Goal: Information Seeking & Learning: Learn about a topic

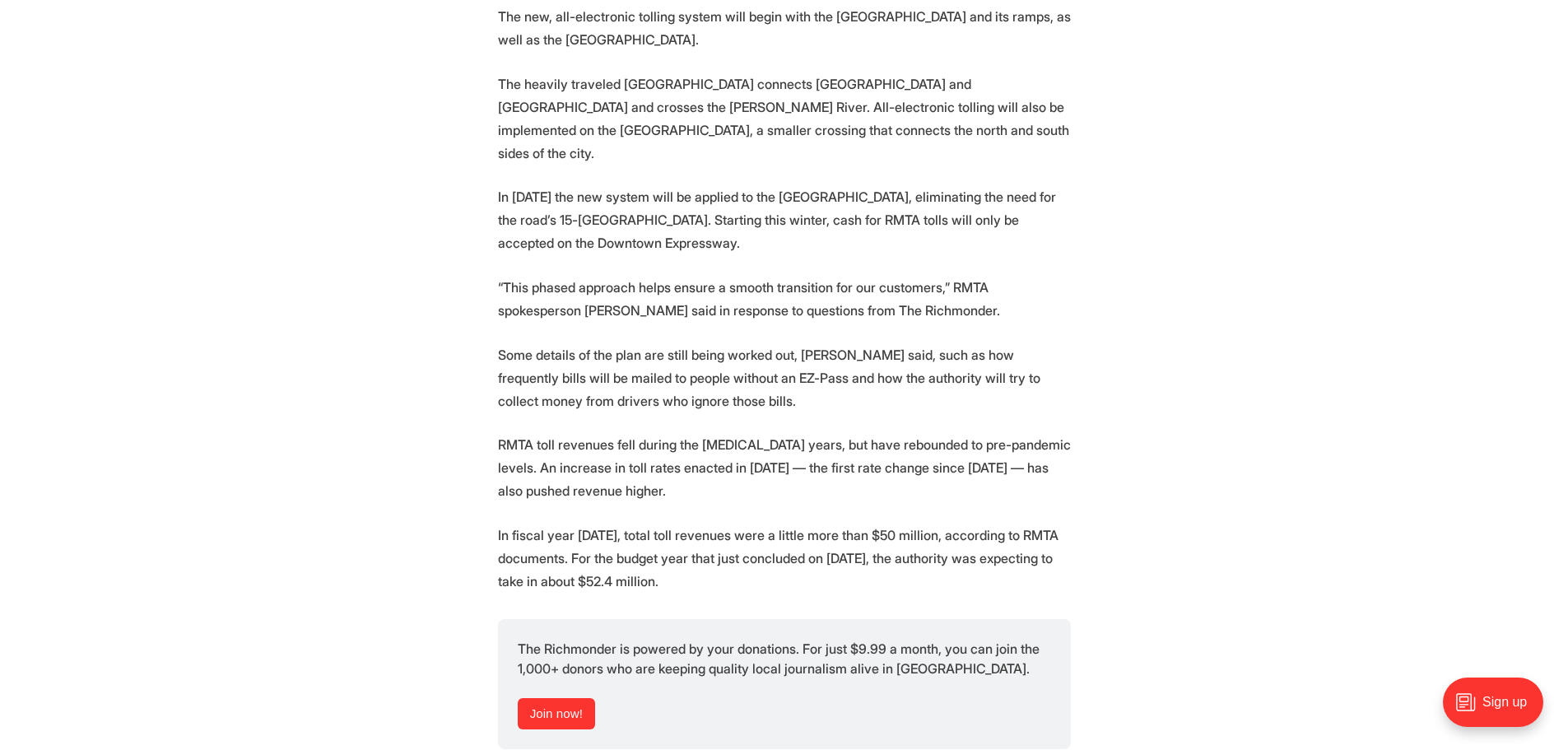
scroll to position [1977, 0]
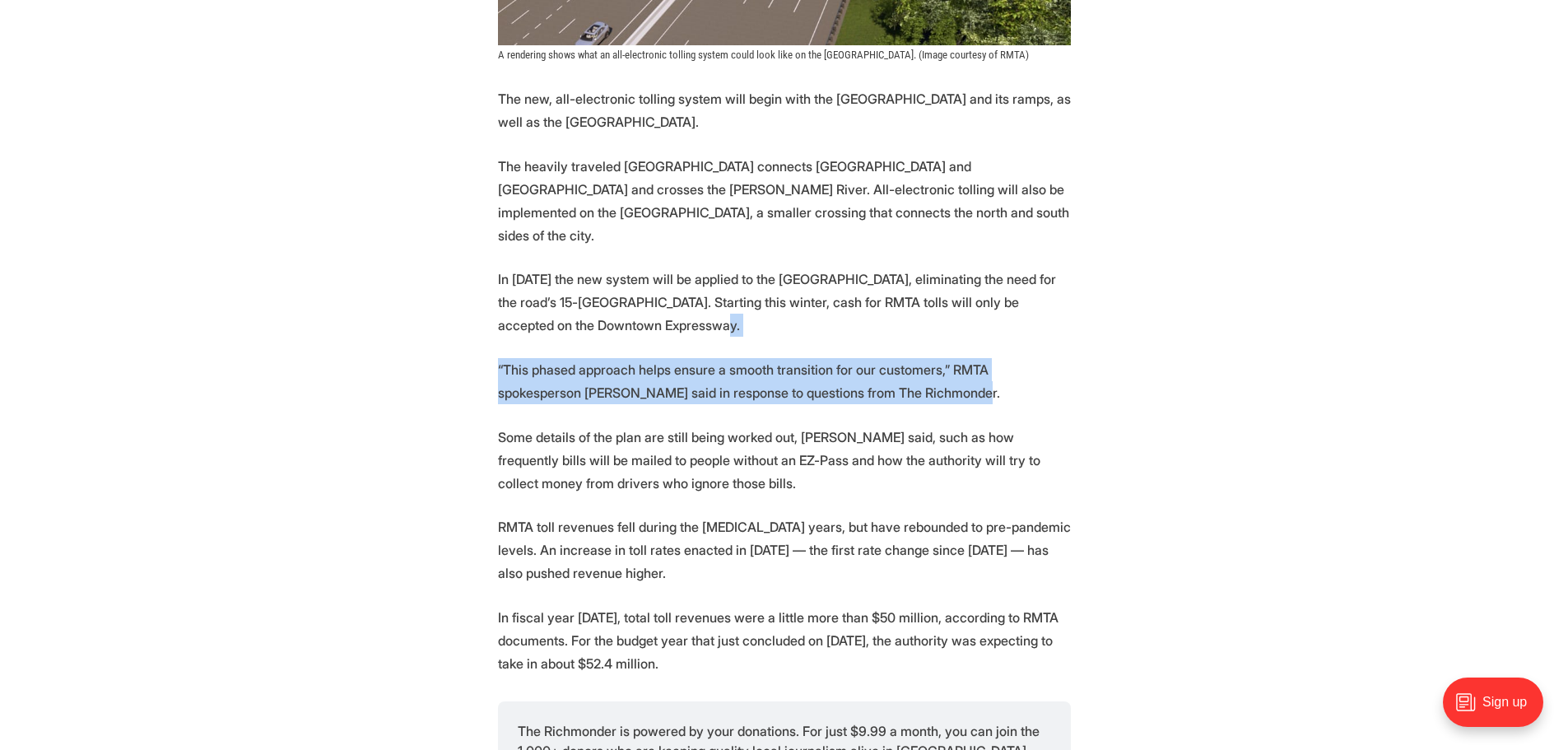
click at [1198, 355] on section "More automation is coming to Richmond’s tolled expressway system. Starting this…" at bounding box center [784, 216] width 1568 height 2833
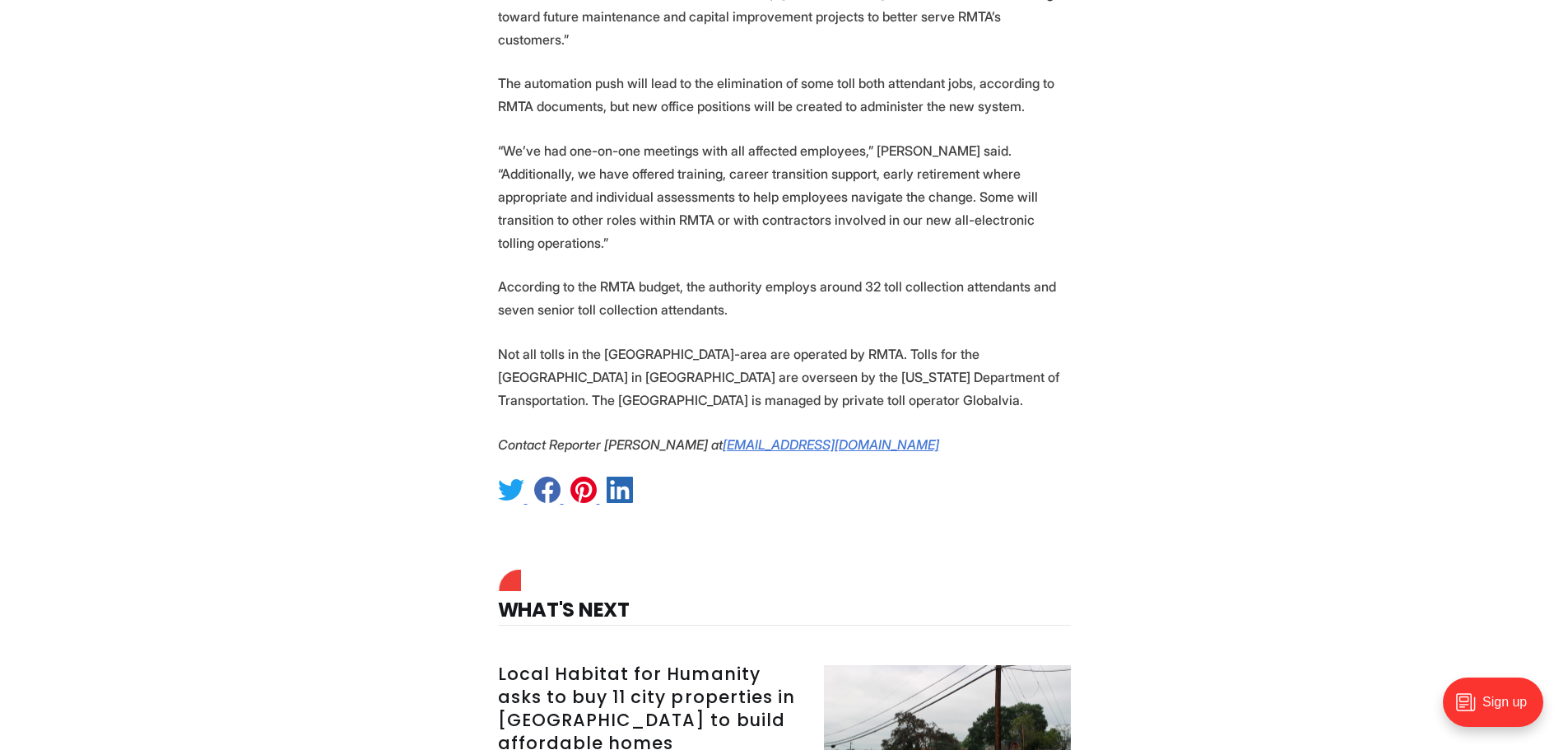
scroll to position [3130, 0]
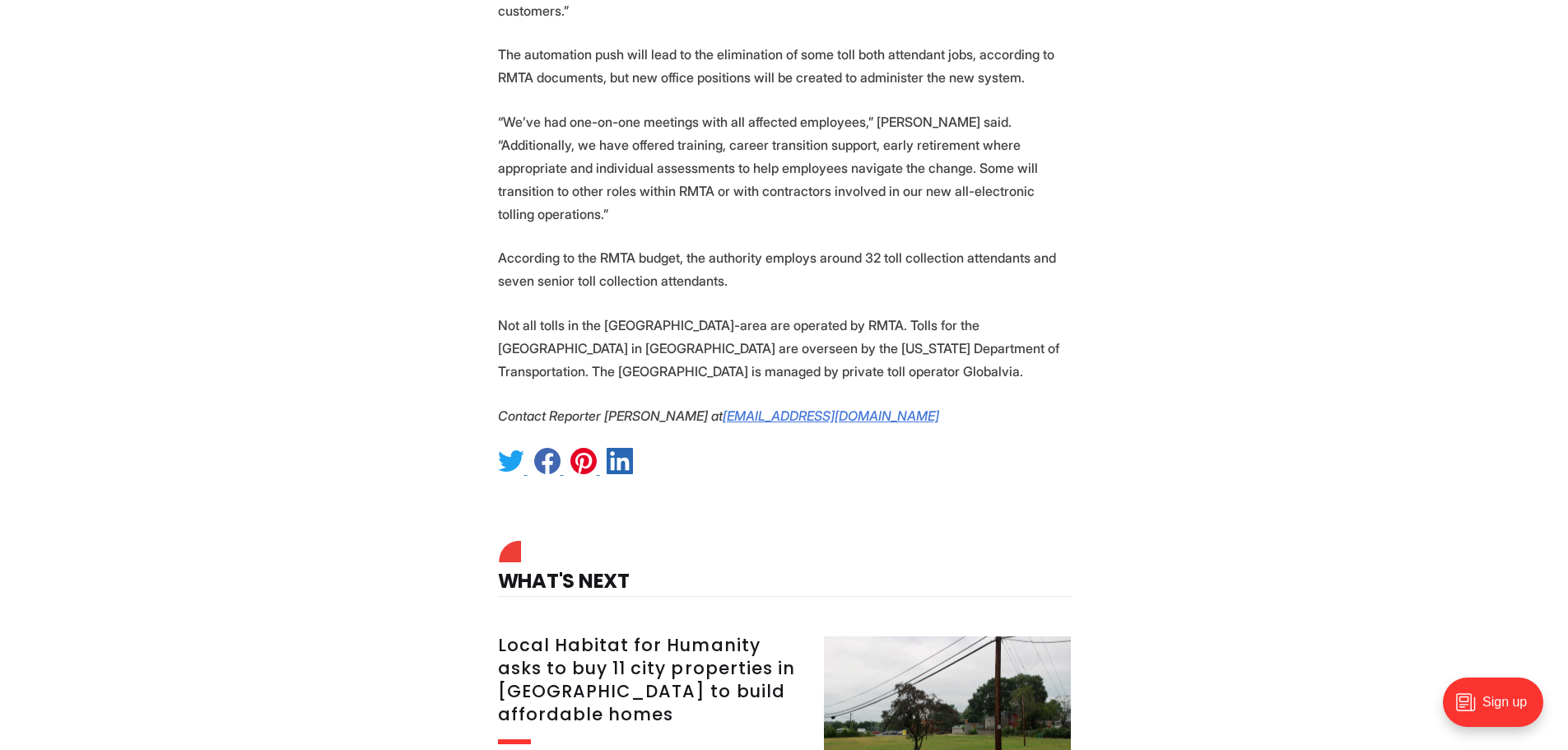
drag, startPoint x: 416, startPoint y: 127, endPoint x: 424, endPoint y: 111, distance: 17.9
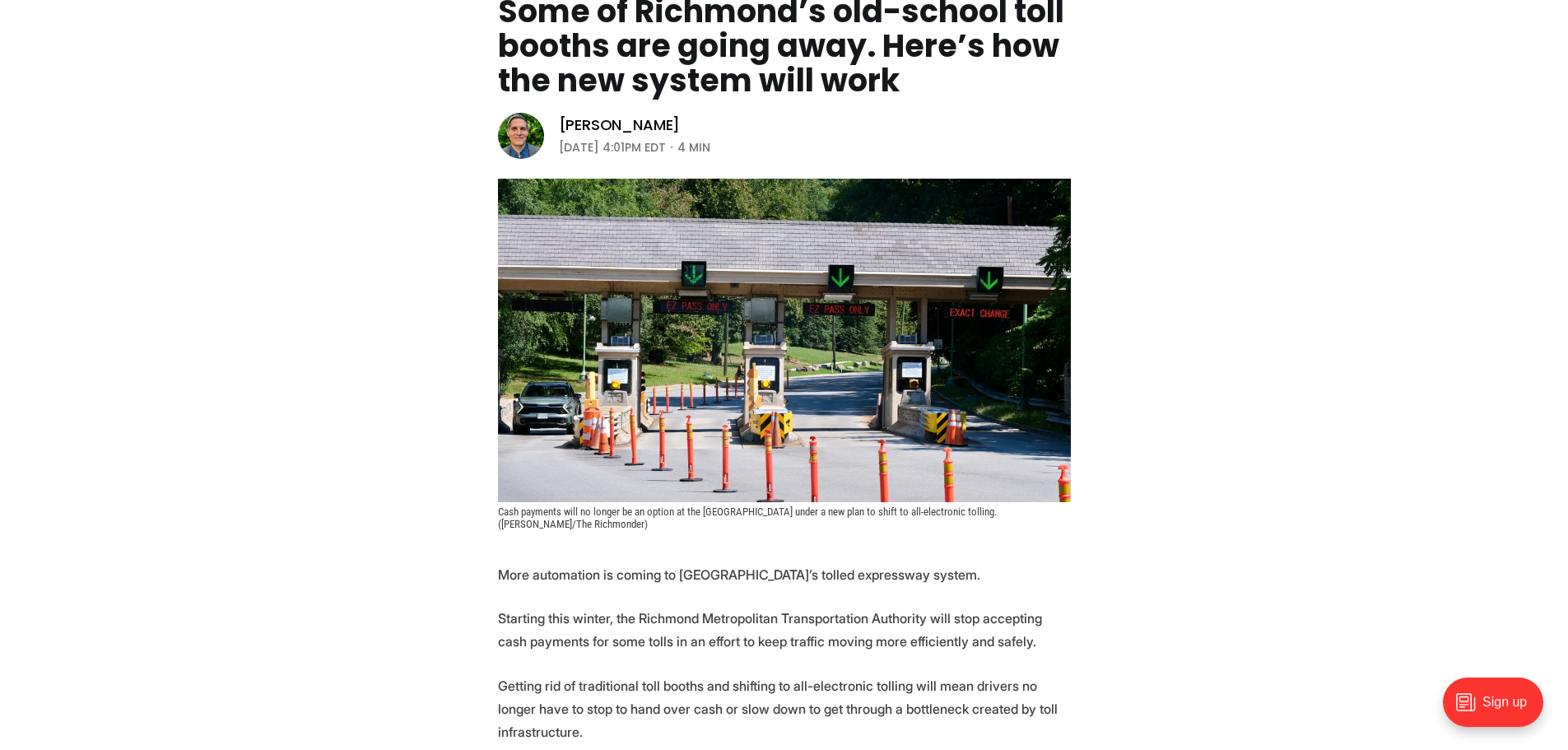
scroll to position [0, 0]
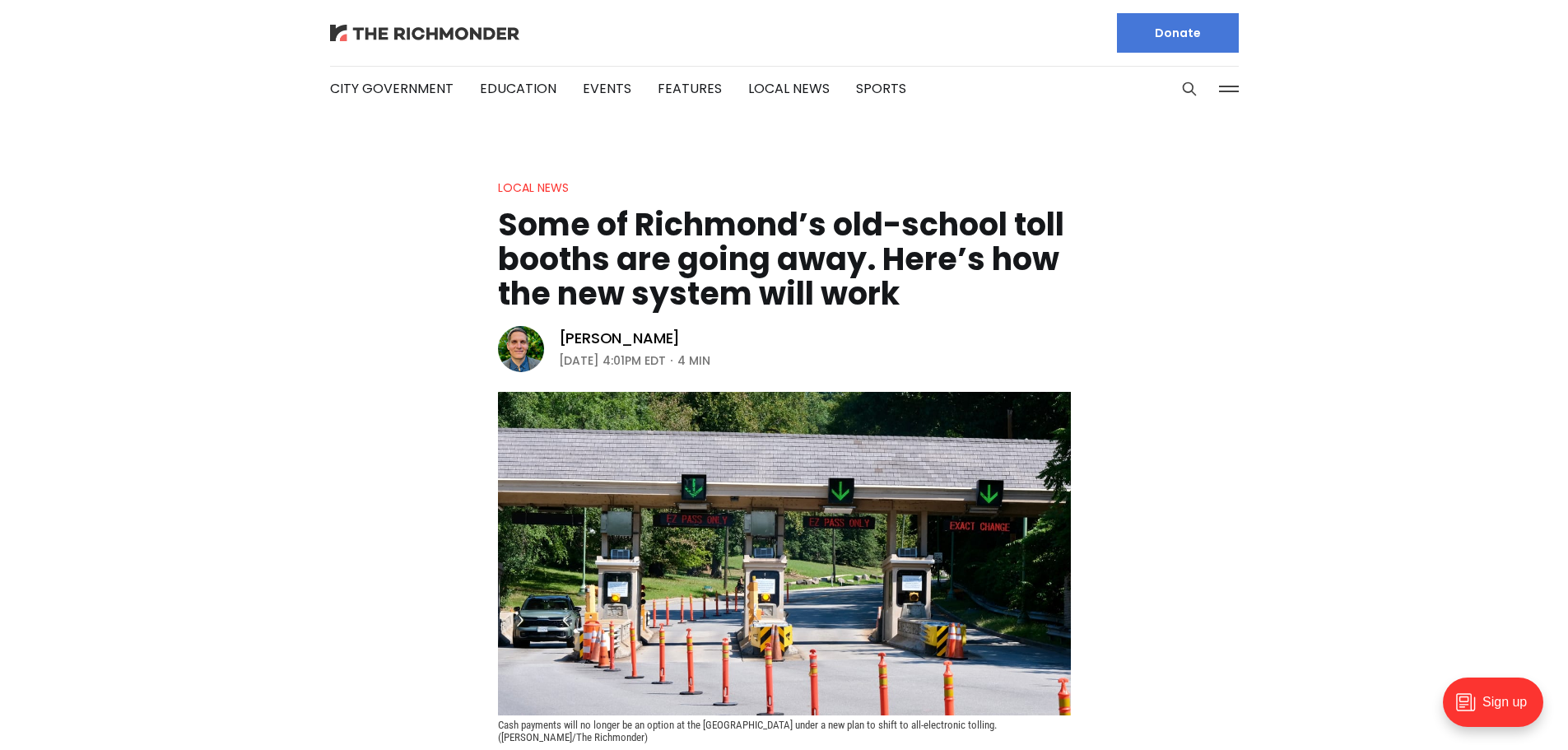
click at [404, 36] on img at bounding box center [425, 33] width 189 height 16
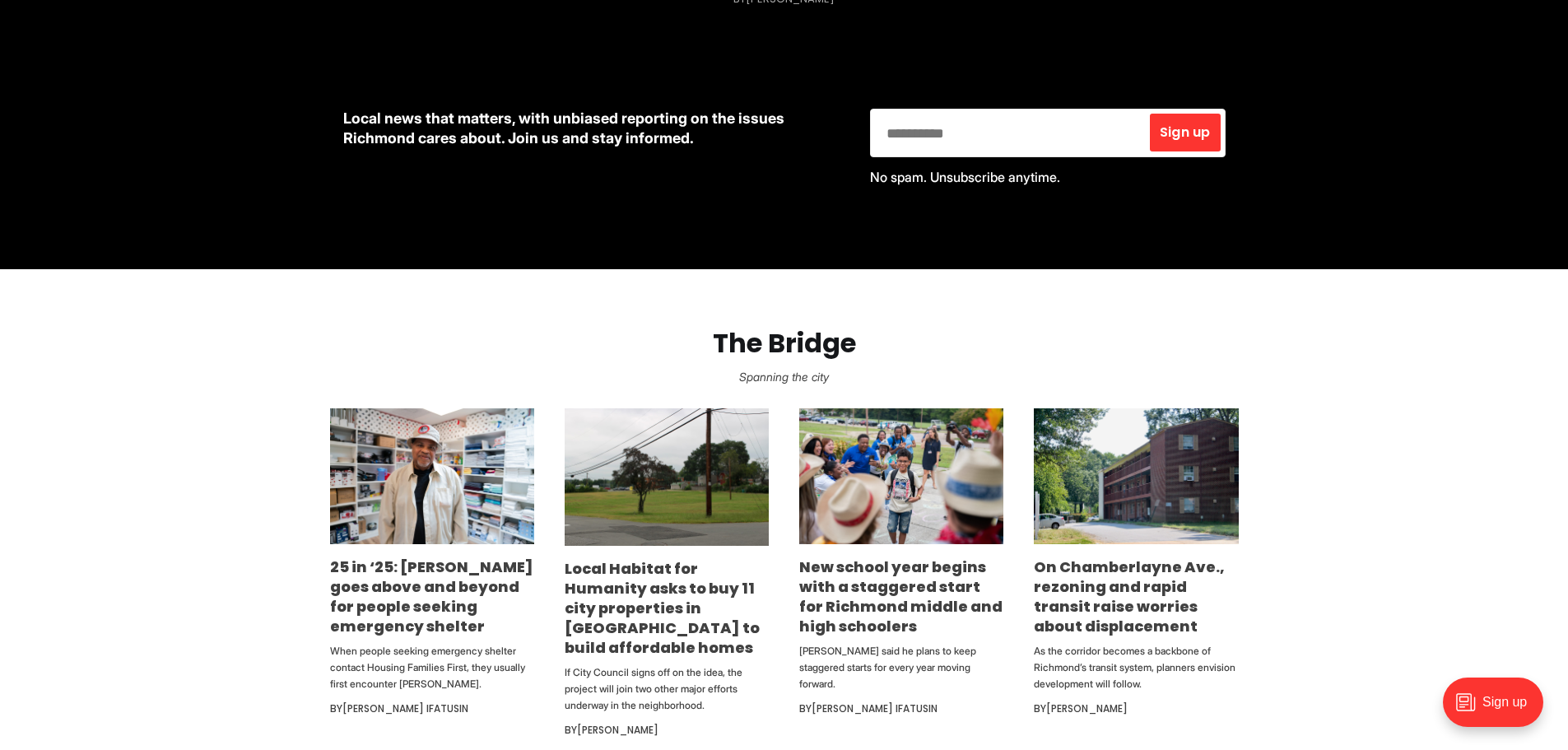
scroll to position [906, 0]
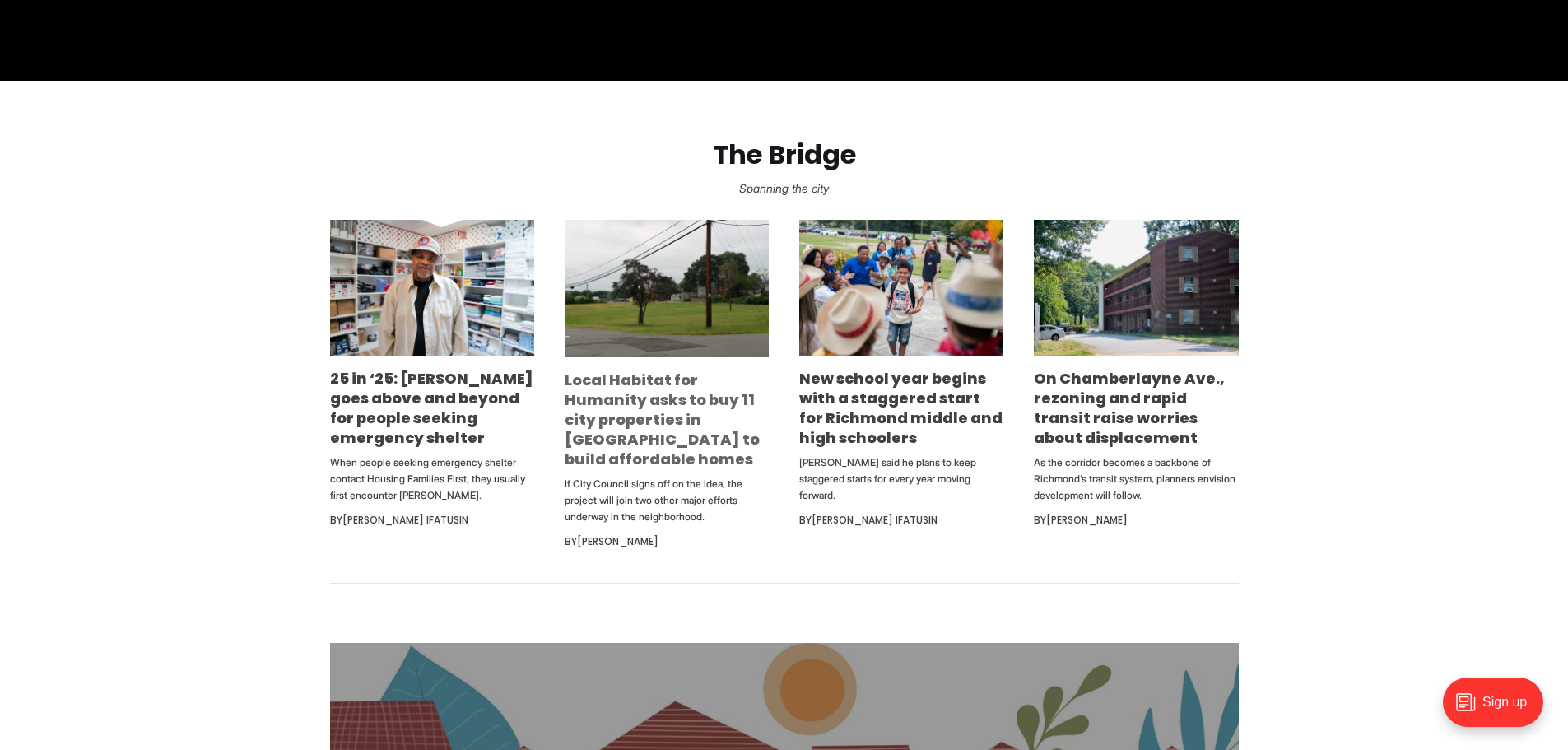
click at [639, 413] on link "Local Habitat for Humanity asks to buy 11 city properties in [GEOGRAPHIC_DATA] …" at bounding box center [662, 419] width 195 height 100
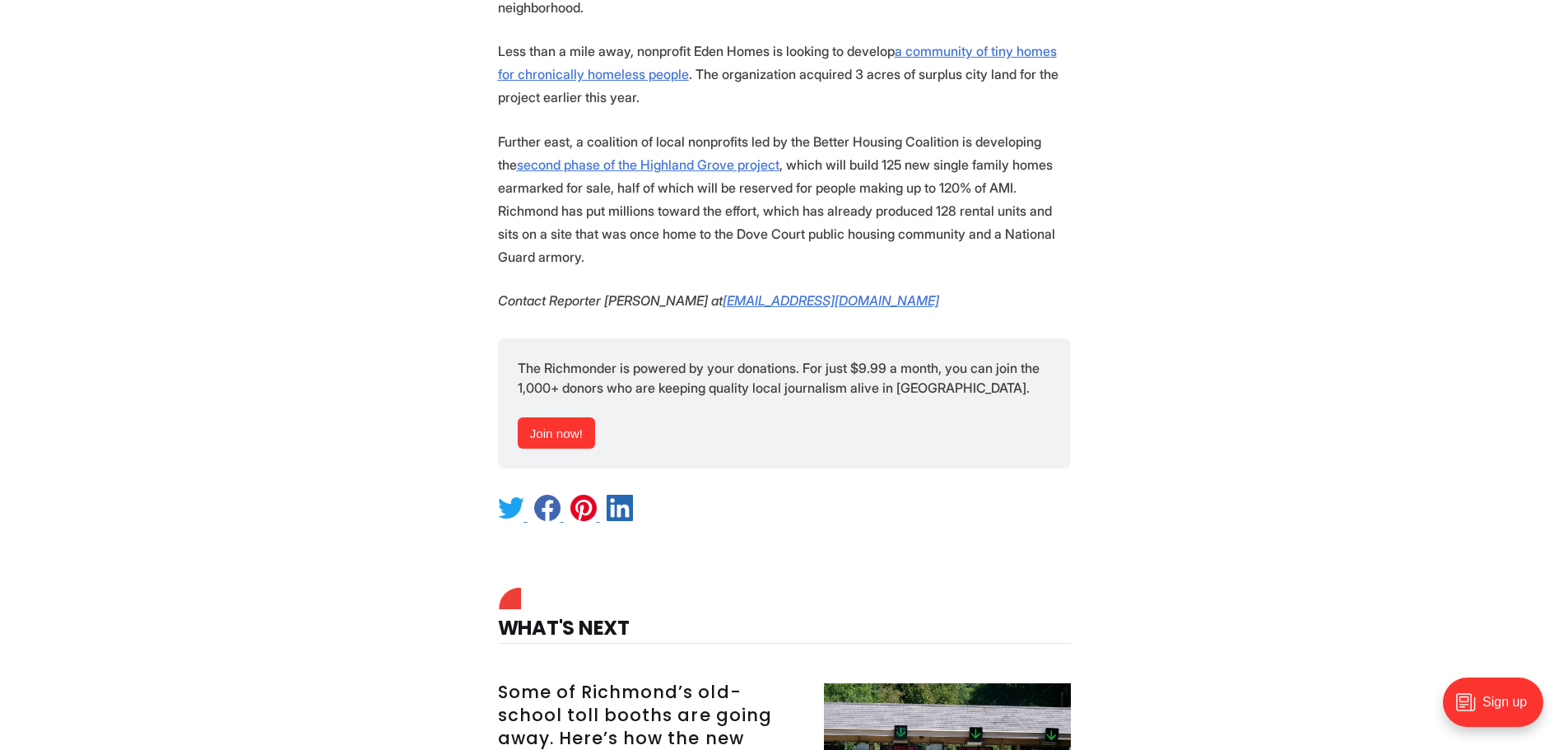
scroll to position [2471, 0]
